Goal: Transaction & Acquisition: Register for event/course

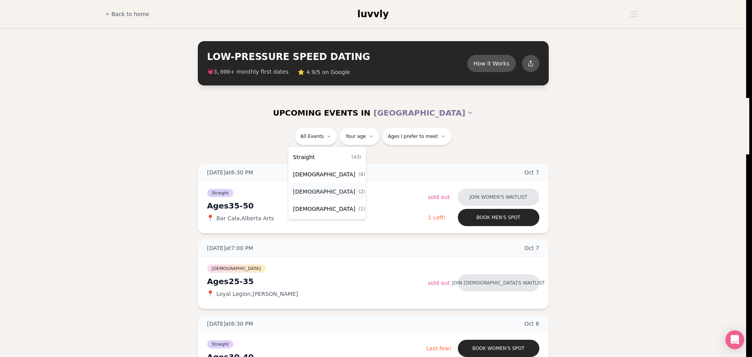
click at [308, 194] on span "[DEMOGRAPHIC_DATA]" at bounding box center [324, 192] width 62 height 8
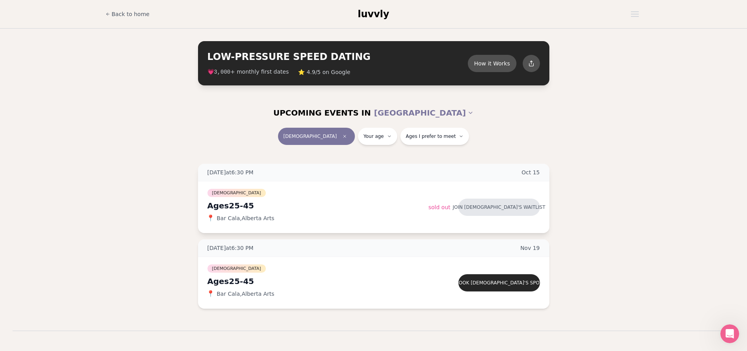
scroll to position [39, 0]
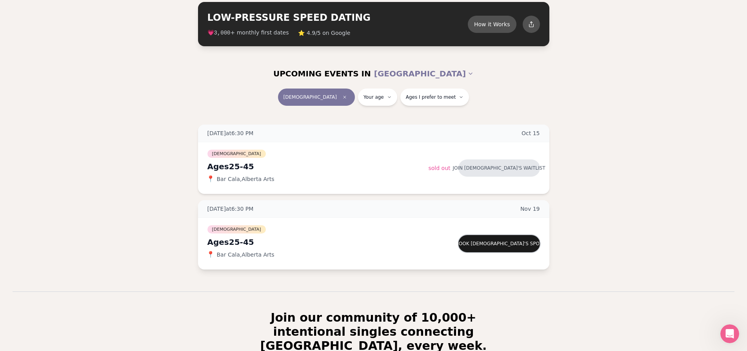
click at [474, 244] on button "Book [DEMOGRAPHIC_DATA]'s spot" at bounding box center [499, 243] width 82 height 17
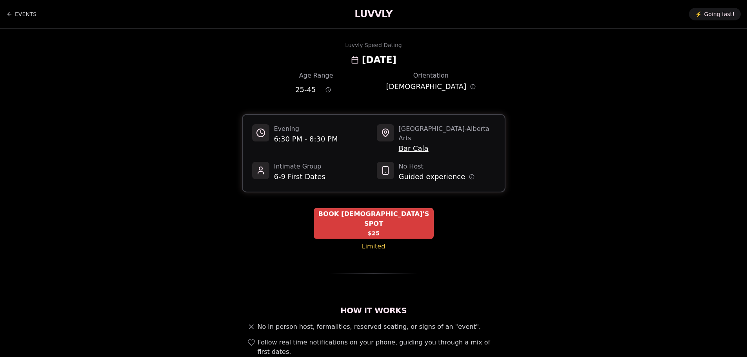
click at [385, 209] on span "BOOK [DEMOGRAPHIC_DATA]'S SPOT" at bounding box center [374, 218] width 120 height 19
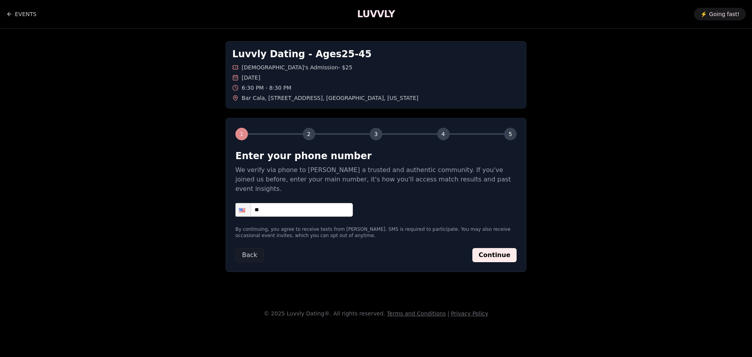
click at [337, 203] on input "**" at bounding box center [295, 210] width 118 height 14
type input "**********"
click at [502, 248] on button "Continue" at bounding box center [495, 255] width 44 height 14
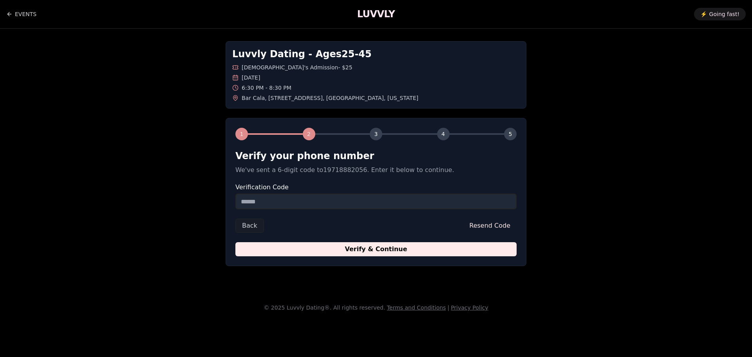
click at [344, 204] on input "Verification Code" at bounding box center [376, 202] width 281 height 16
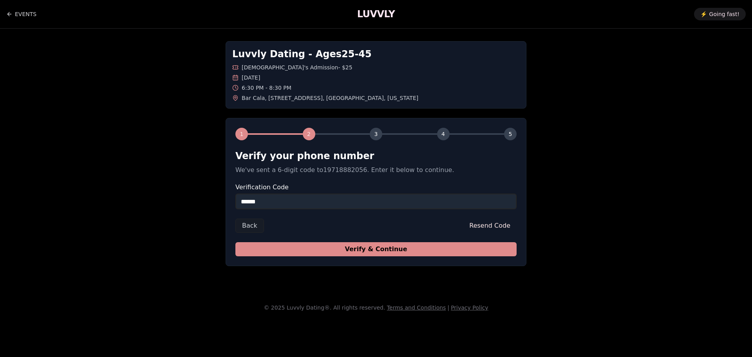
type input "******"
click at [353, 255] on button "Verify & Continue" at bounding box center [376, 249] width 281 height 14
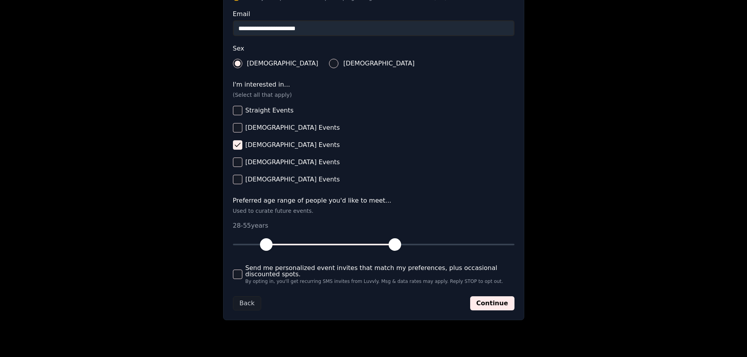
scroll to position [268, 0]
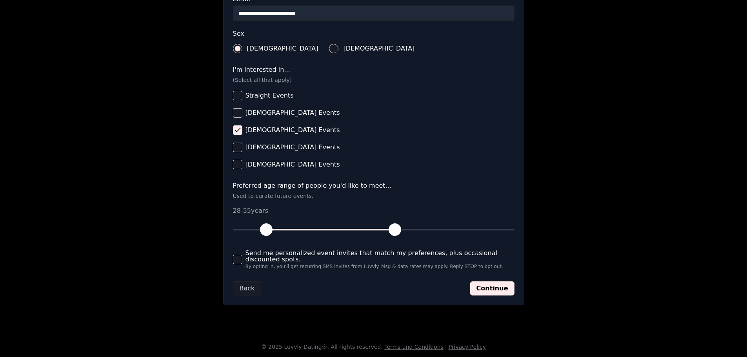
click at [239, 256] on button "Send me personalized event invites that match my preferences, plus occasional d…" at bounding box center [237, 259] width 9 height 9
click at [488, 282] on button "Continue" at bounding box center [492, 288] width 44 height 14
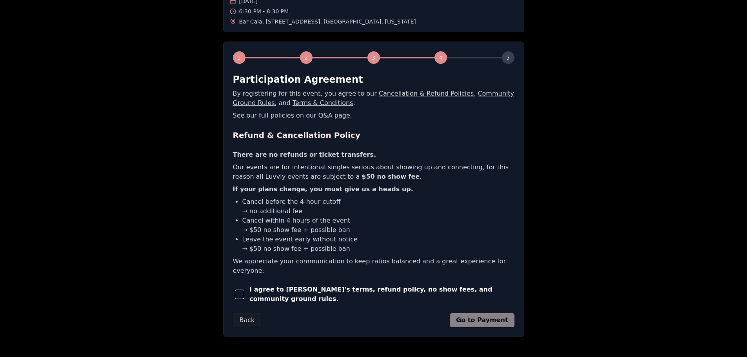
scroll to position [97, 0]
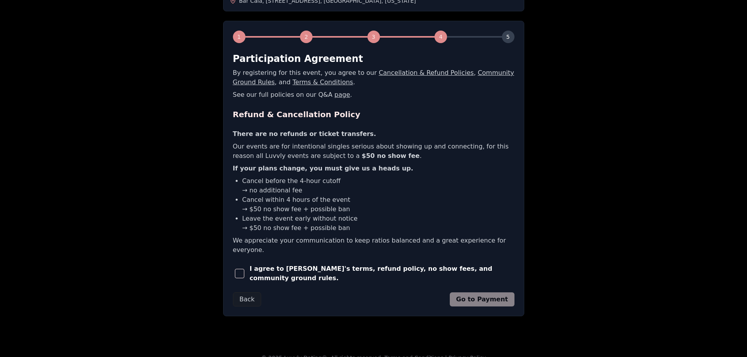
click at [239, 269] on span "button" at bounding box center [239, 273] width 9 height 9
click at [479, 292] on button "Go to Payment" at bounding box center [482, 299] width 65 height 14
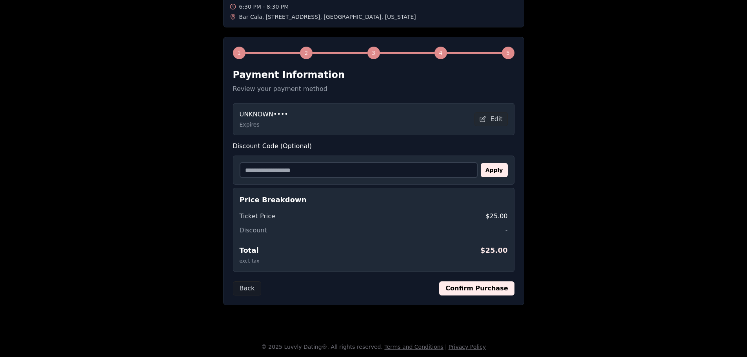
scroll to position [81, 0]
click at [486, 291] on button "Confirm Purchase" at bounding box center [476, 288] width 75 height 14
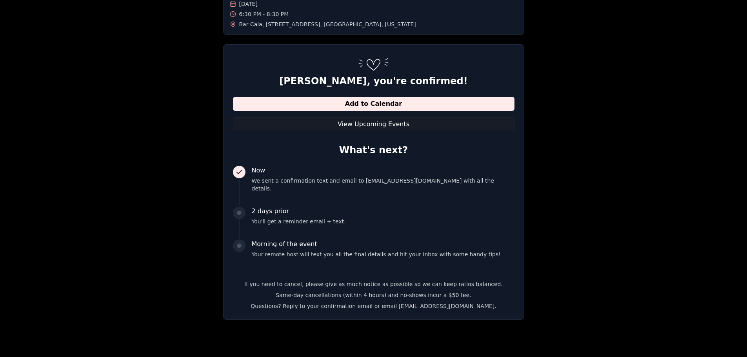
scroll to position [80, 0]
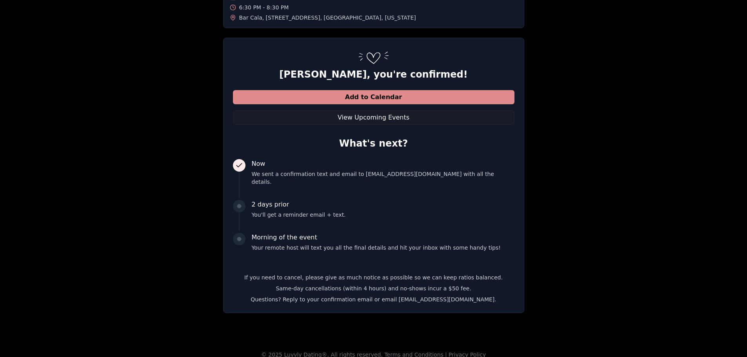
click at [384, 102] on button "Add to Calendar" at bounding box center [373, 97] width 281 height 14
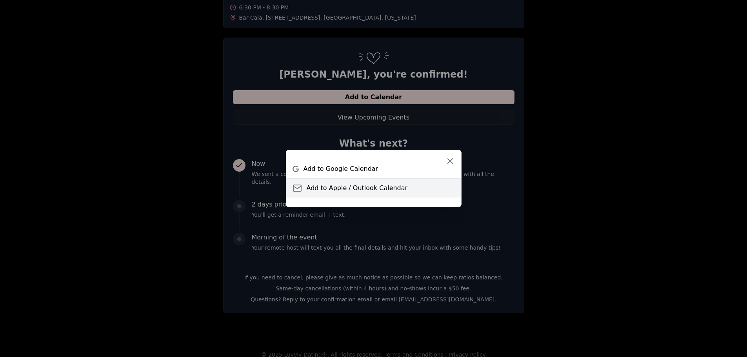
click at [329, 190] on span "Add to Apple / Outlook Calendar" at bounding box center [356, 187] width 101 height 9
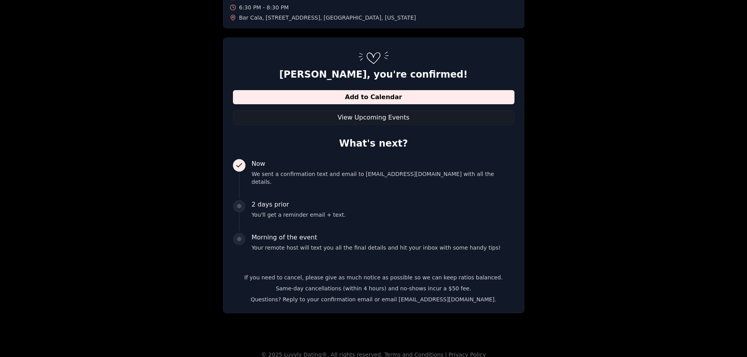
click at [677, 74] on main "EVENTS LUVVLY ⚡️ Going fast! Luvvly Dating - Ages [DEMOGRAPHIC_DATA] [DEMOGRAPH…" at bounding box center [373, 139] width 747 height 439
